Goal: Information Seeking & Learning: Learn about a topic

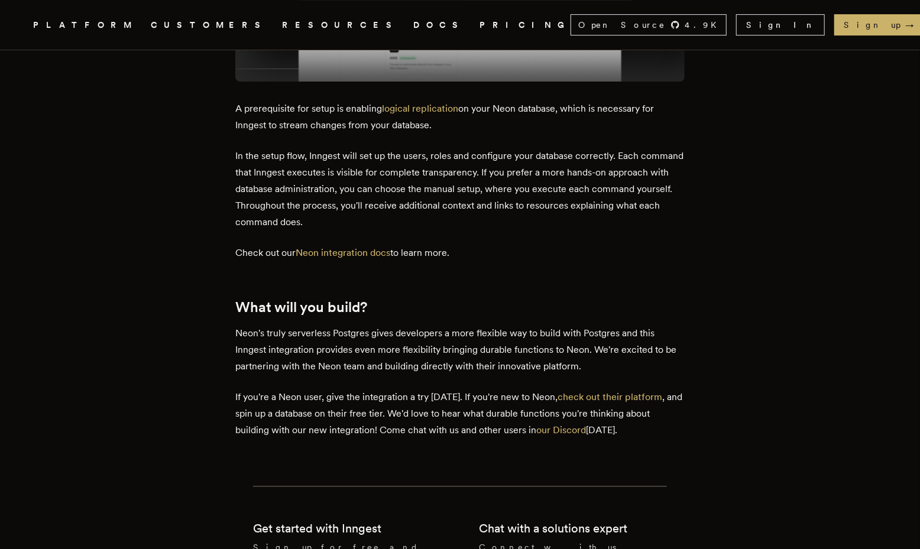
scroll to position [2351, 0]
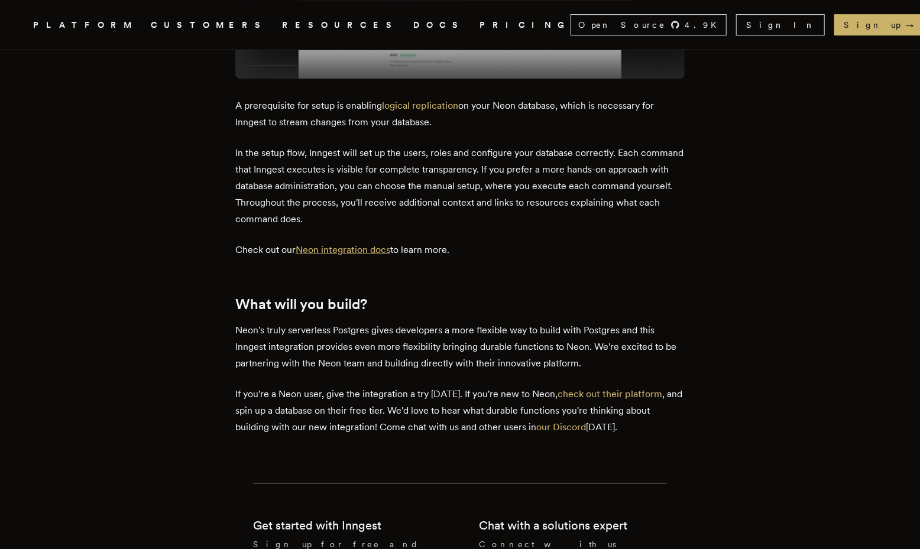
click at [361, 244] on link "Neon integration docs" at bounding box center [343, 249] width 95 height 11
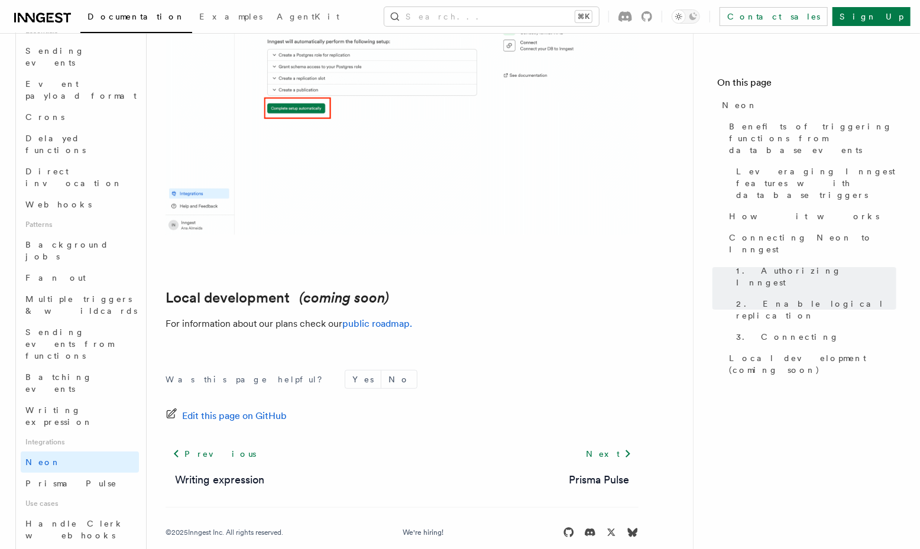
scroll to position [383, 0]
click at [100, 513] on span "Handle Clerk webhooks" at bounding box center [82, 525] width 114 height 24
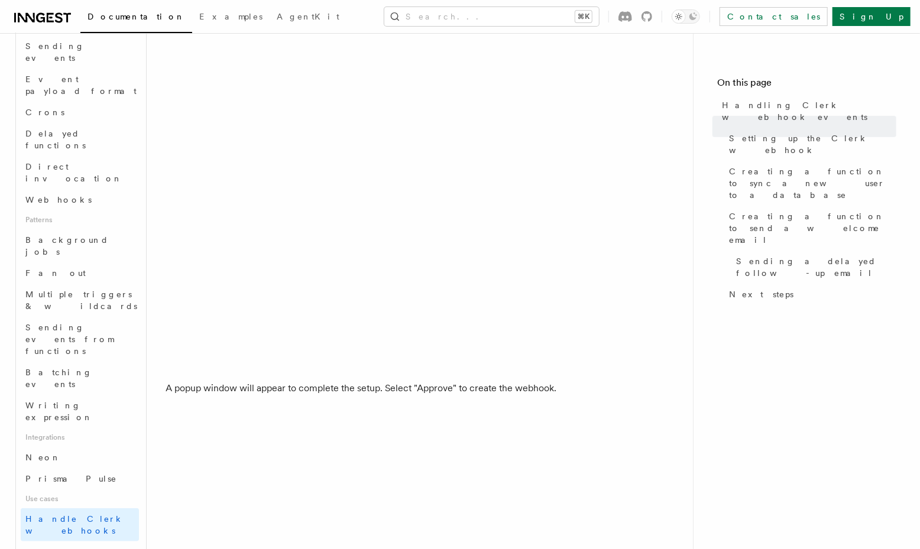
scroll to position [977, 0]
